Goal: Navigation & Orientation: Find specific page/section

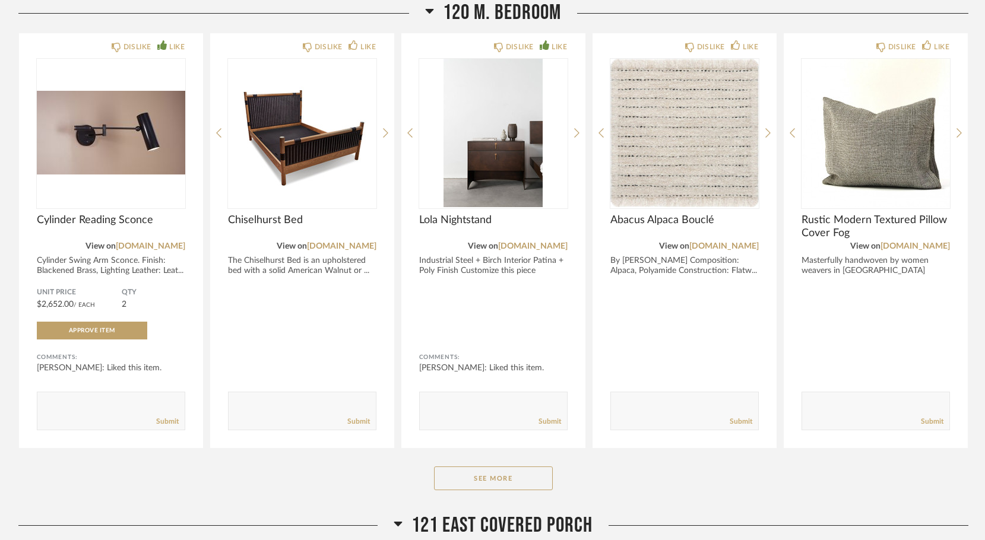
scroll to position [5070, 0]
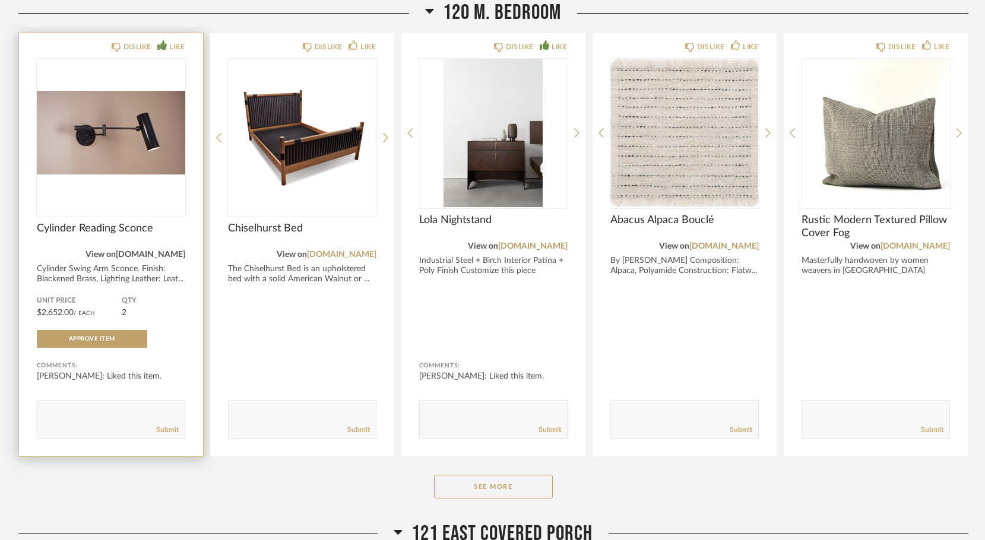
click at [147, 250] on link "[DOMAIN_NAME]" at bounding box center [150, 254] width 69 height 8
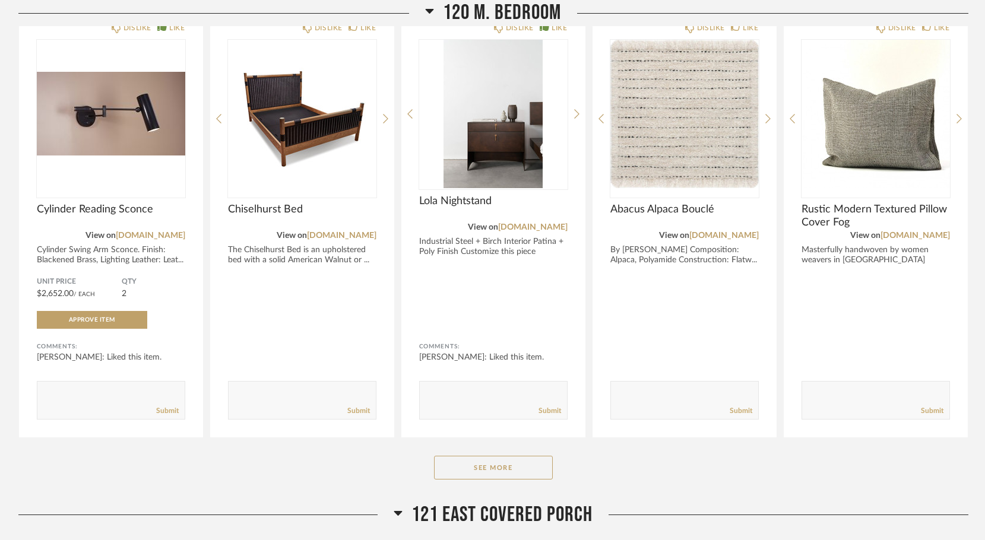
scroll to position [5048, 0]
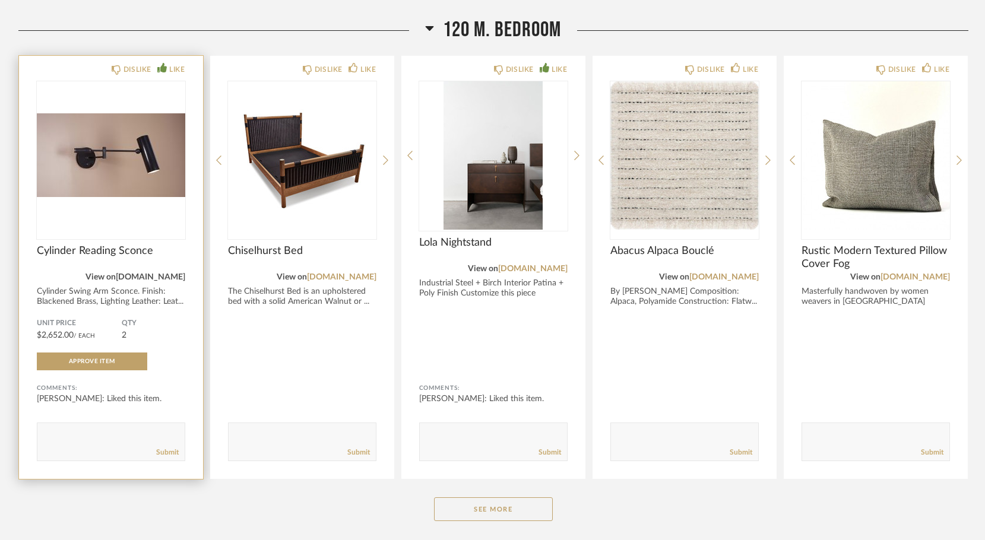
click at [150, 273] on link "[DOMAIN_NAME]" at bounding box center [150, 277] width 69 height 8
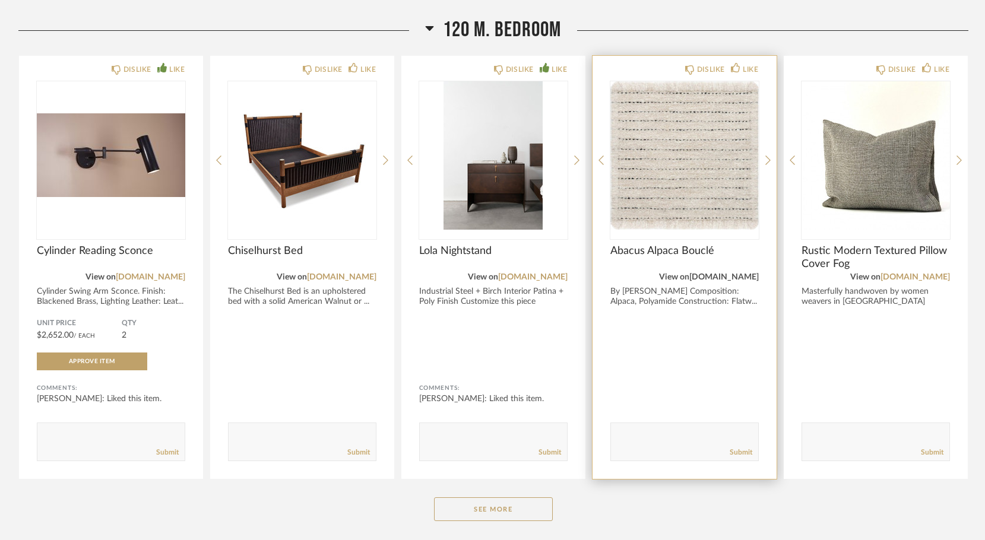
click at [699, 273] on link "[DOMAIN_NAME]" at bounding box center [723, 277] width 69 height 8
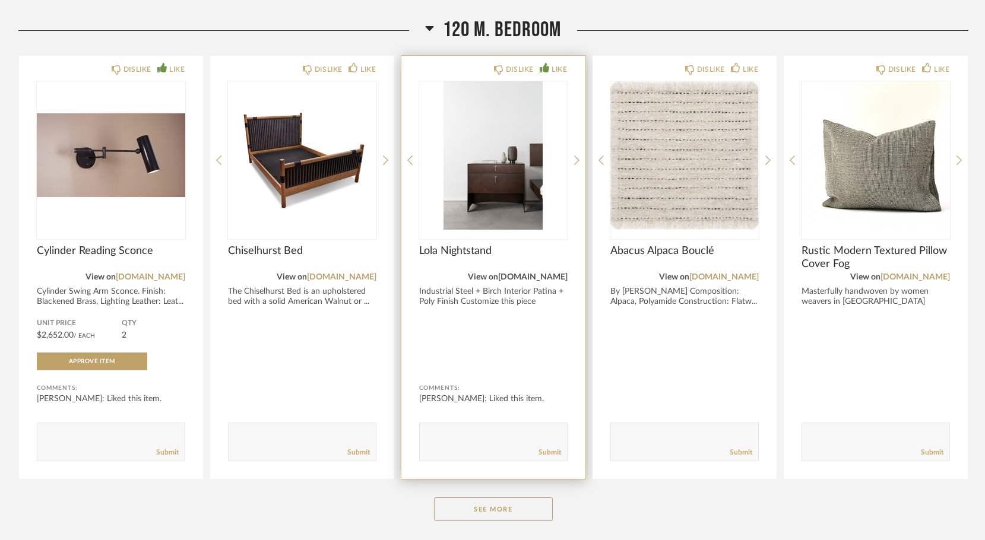
click at [533, 273] on link "[DOMAIN_NAME]" at bounding box center [532, 277] width 69 height 8
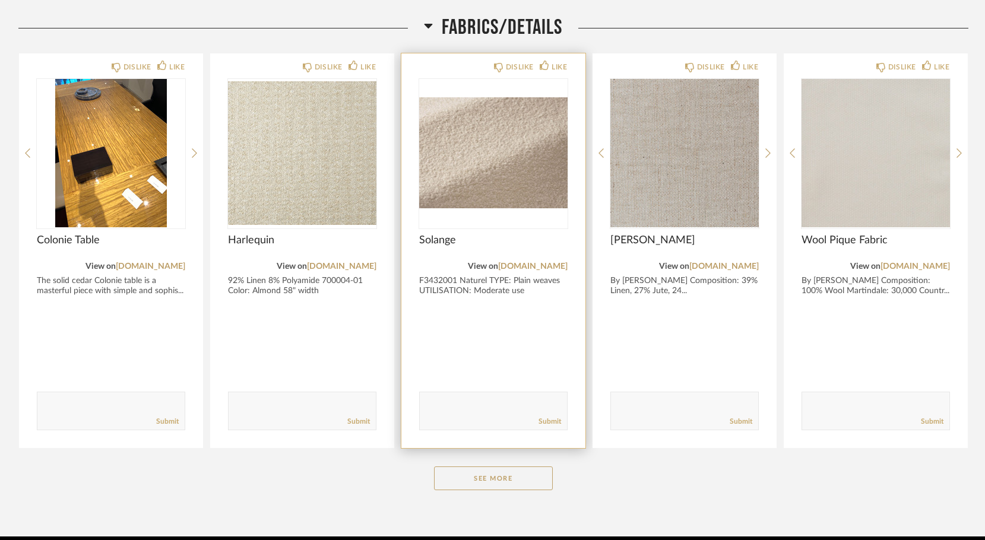
scroll to position [8440, 0]
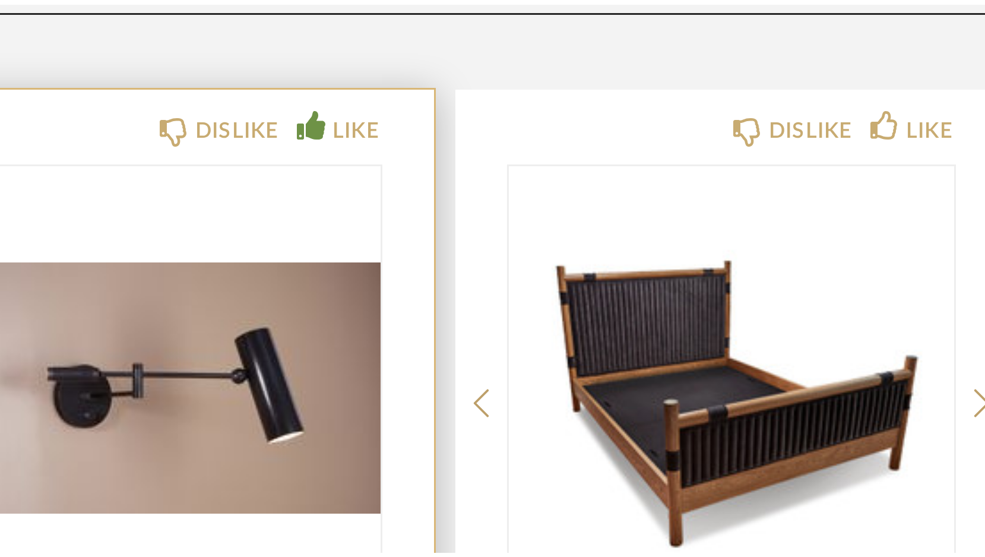
scroll to position [4821, 0]
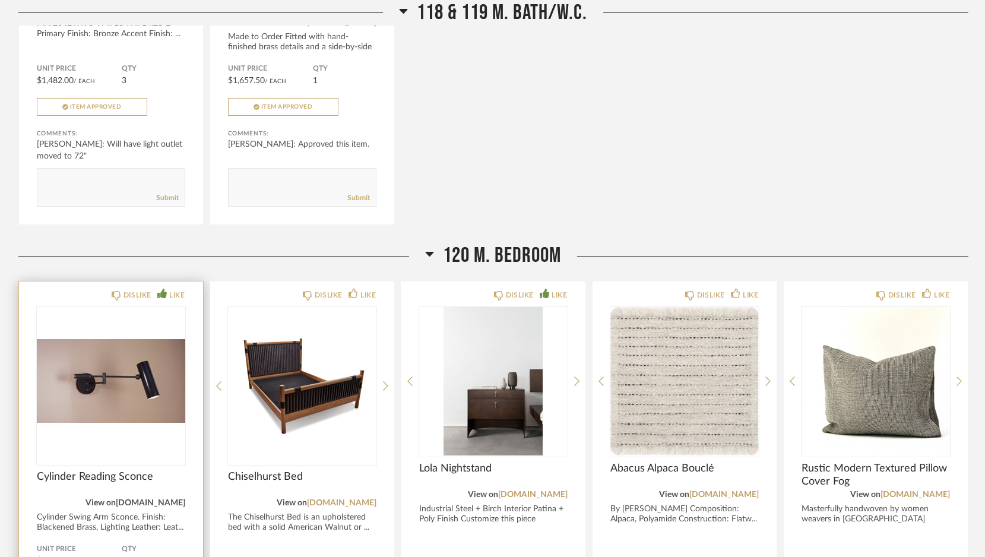
click at [150, 499] on link "[DOMAIN_NAME]" at bounding box center [150, 503] width 69 height 8
